Goal: Transaction & Acquisition: Purchase product/service

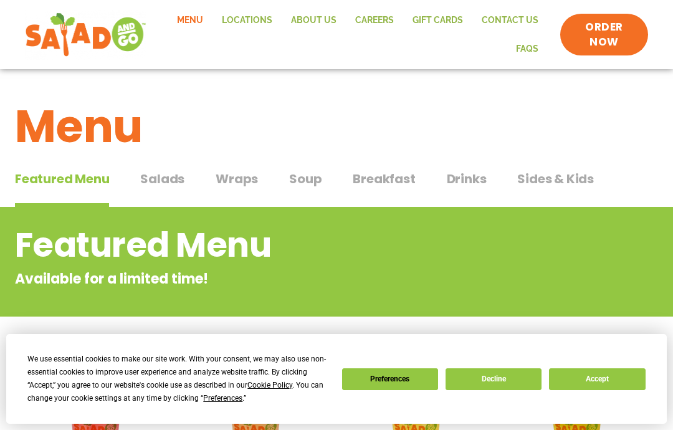
click at [390, 183] on span "Breakfast" at bounding box center [384, 179] width 62 height 19
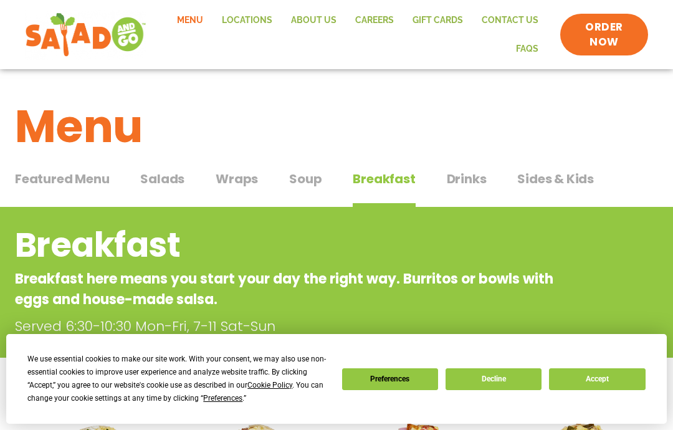
click at [79, 174] on span "Featured Menu" at bounding box center [62, 179] width 94 height 19
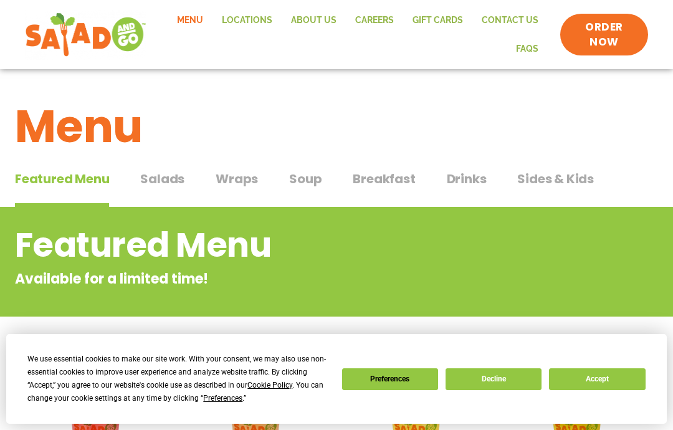
click at [158, 178] on span "Salads" at bounding box center [162, 179] width 44 height 19
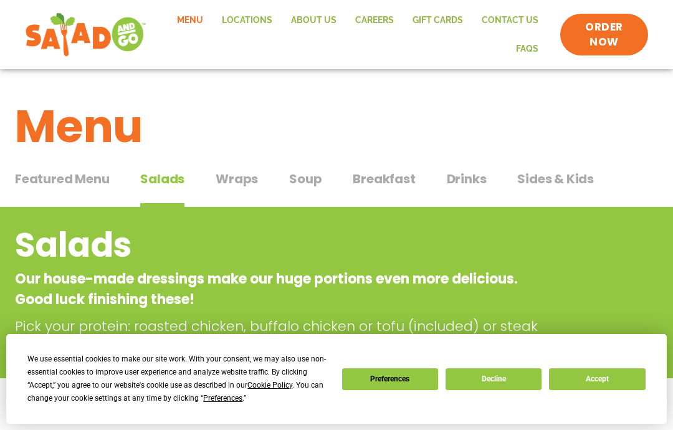
click at [232, 178] on span "Wraps" at bounding box center [237, 179] width 42 height 19
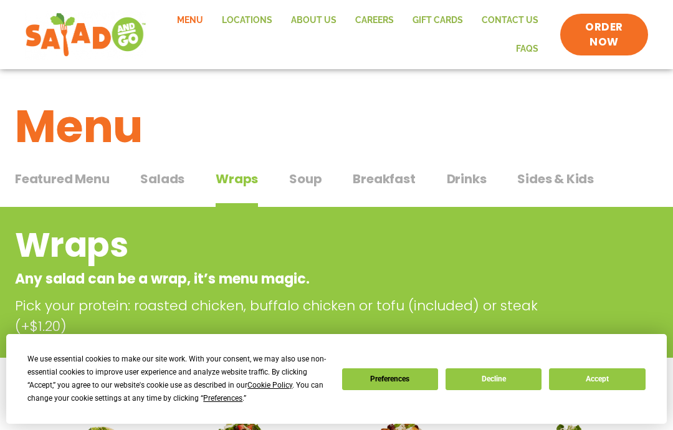
click at [310, 175] on span "Soup" at bounding box center [305, 179] width 32 height 19
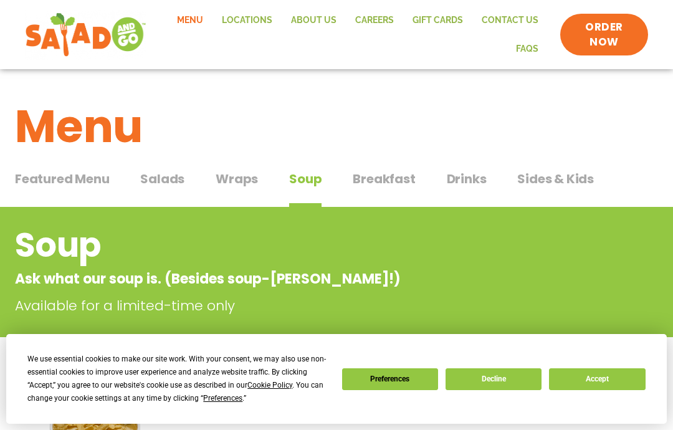
click at [606, 36] on span "ORDER NOW" at bounding box center [604, 35] width 63 height 30
